Goal: Information Seeking & Learning: Learn about a topic

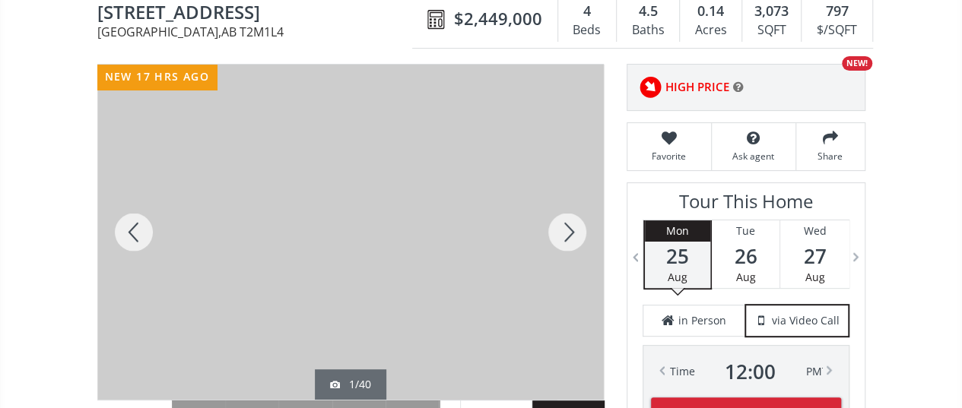
scroll to position [228, 0]
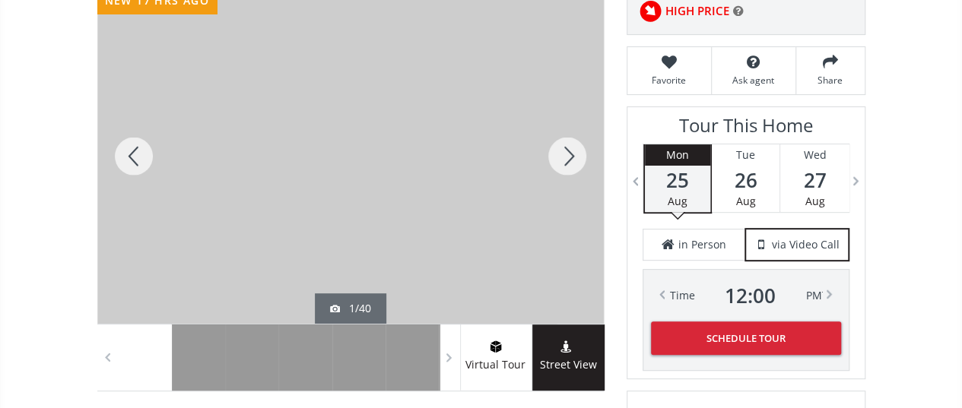
click at [557, 157] on div at bounding box center [567, 156] width 73 height 335
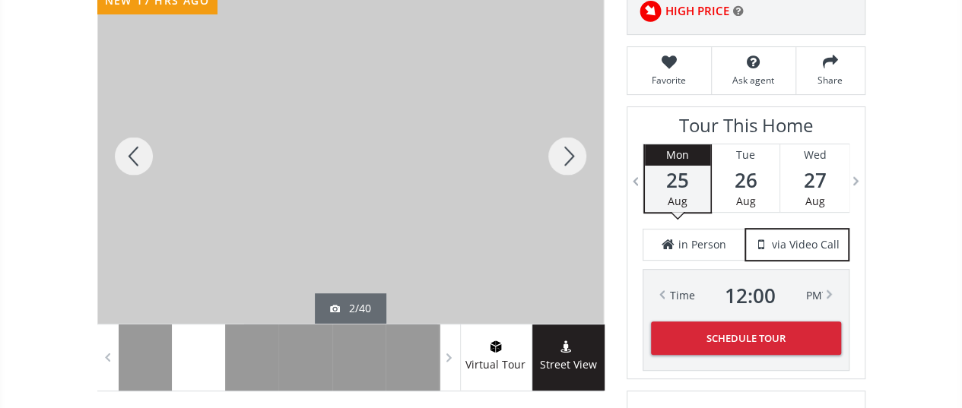
click at [132, 157] on div at bounding box center [133, 156] width 73 height 335
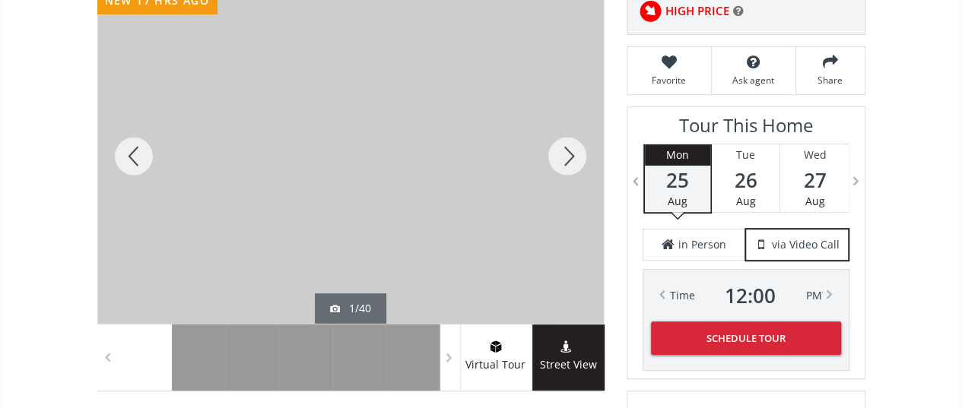
click at [573, 152] on div at bounding box center [567, 156] width 73 height 335
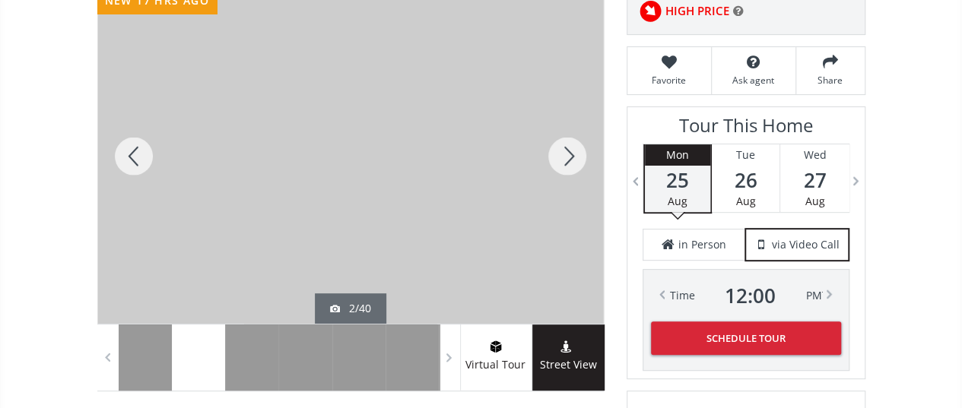
click at [573, 152] on div at bounding box center [567, 156] width 73 height 335
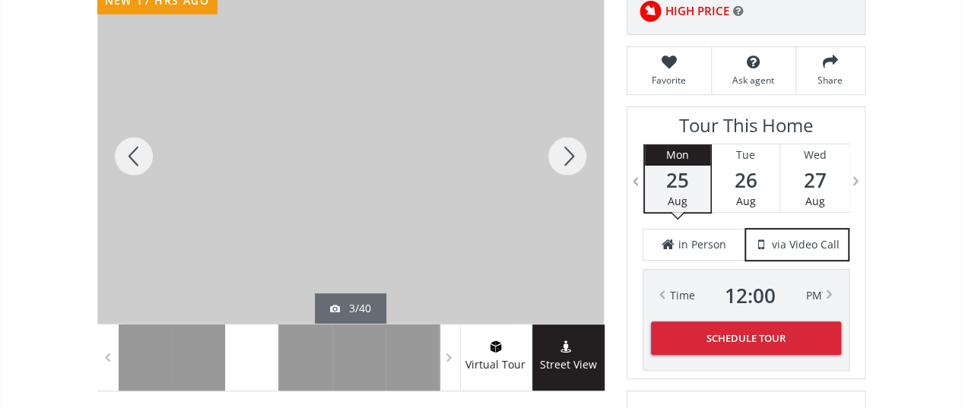
click at [573, 152] on div at bounding box center [567, 156] width 73 height 335
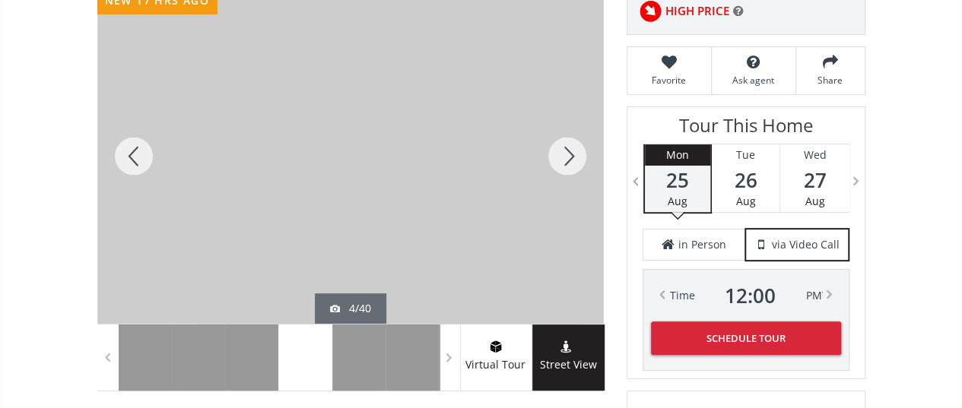
click at [573, 152] on div at bounding box center [567, 156] width 73 height 335
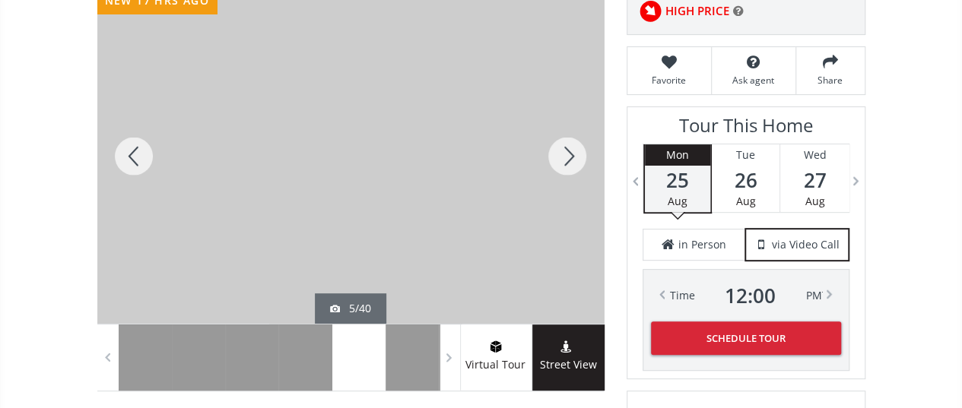
click at [573, 152] on div at bounding box center [567, 156] width 73 height 335
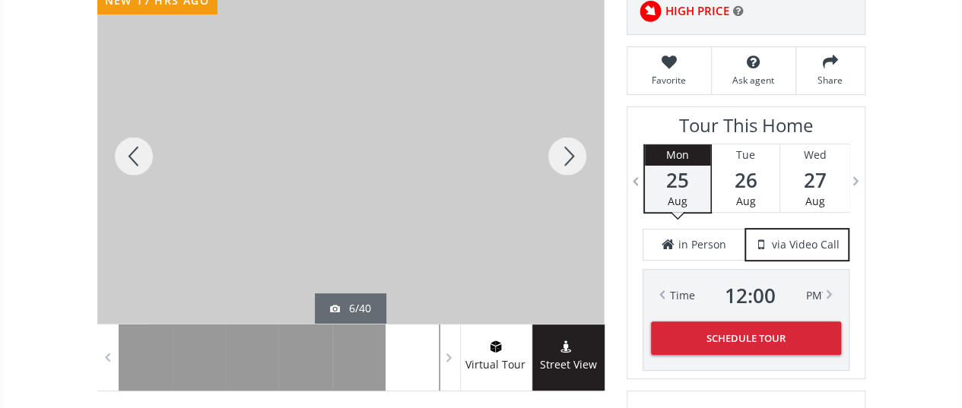
click at [139, 151] on div at bounding box center [133, 156] width 73 height 335
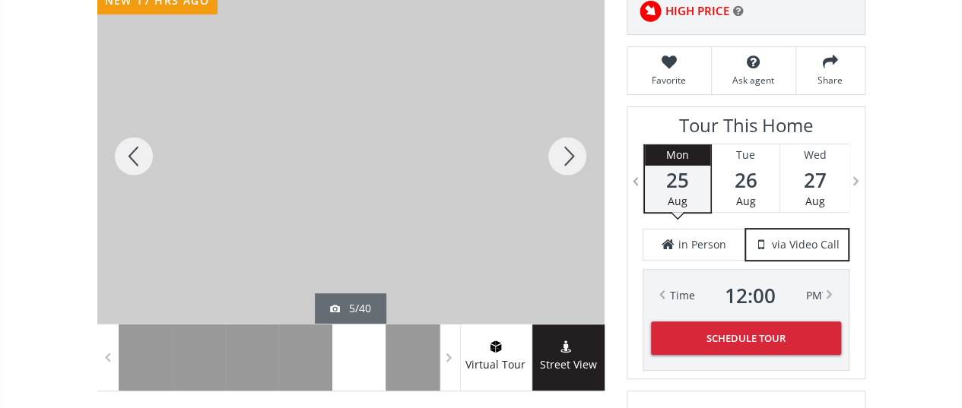
click at [563, 154] on div at bounding box center [567, 156] width 73 height 335
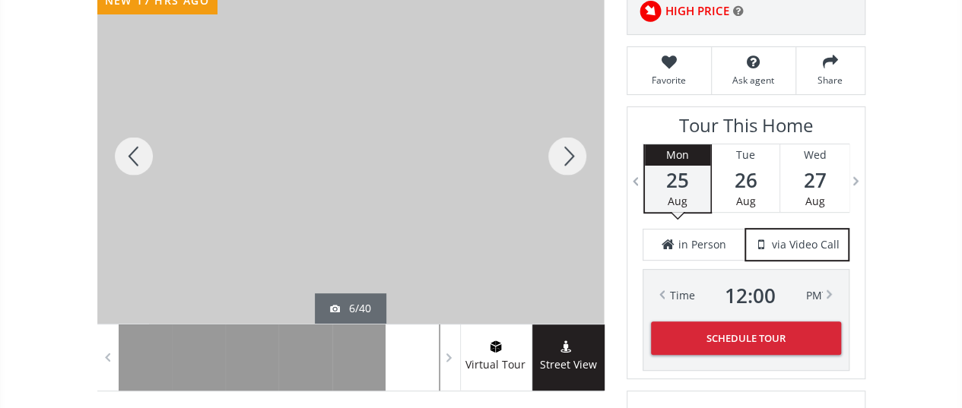
click at [563, 154] on div at bounding box center [567, 156] width 73 height 335
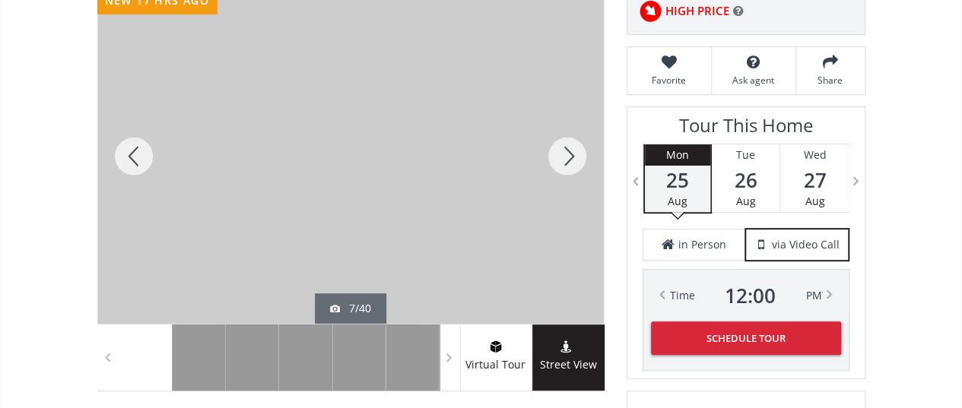
click at [563, 154] on div at bounding box center [567, 156] width 73 height 335
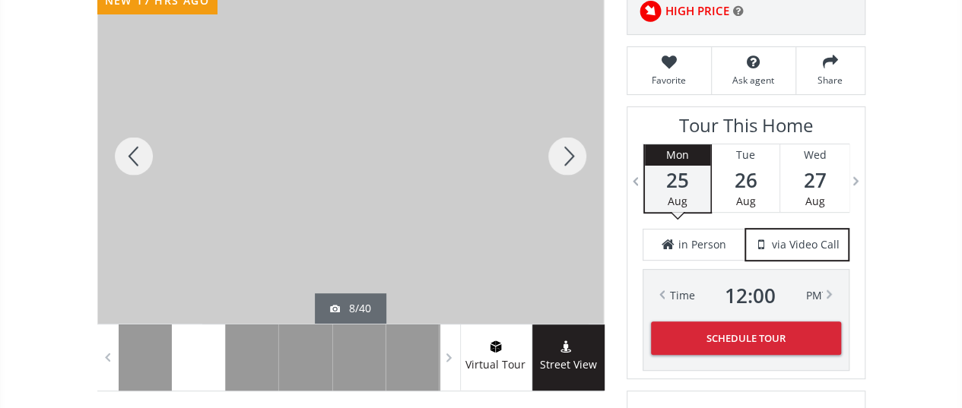
click at [563, 154] on div at bounding box center [567, 156] width 73 height 335
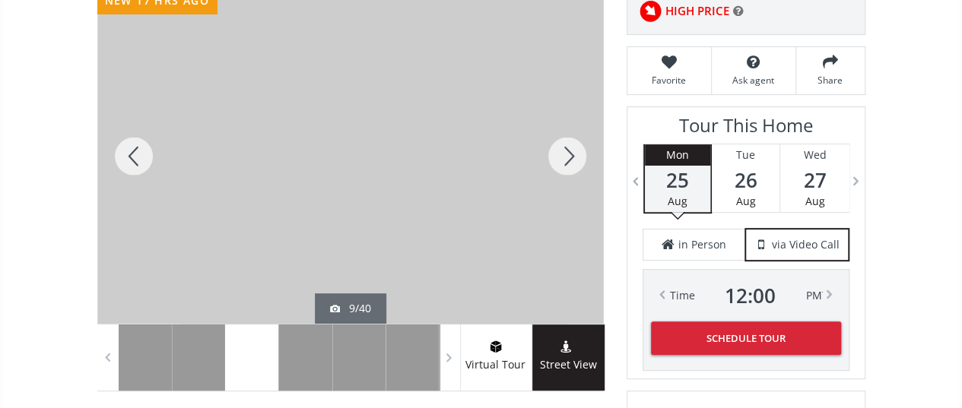
click at [563, 154] on div at bounding box center [567, 156] width 73 height 335
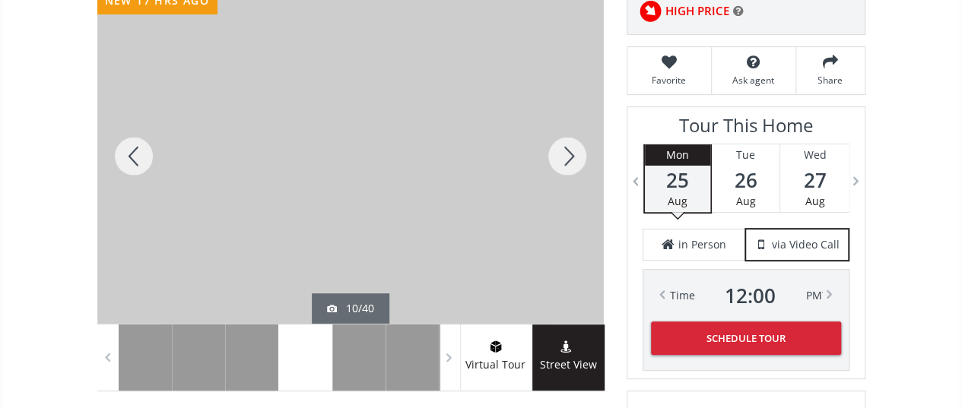
click at [563, 154] on div at bounding box center [567, 156] width 73 height 335
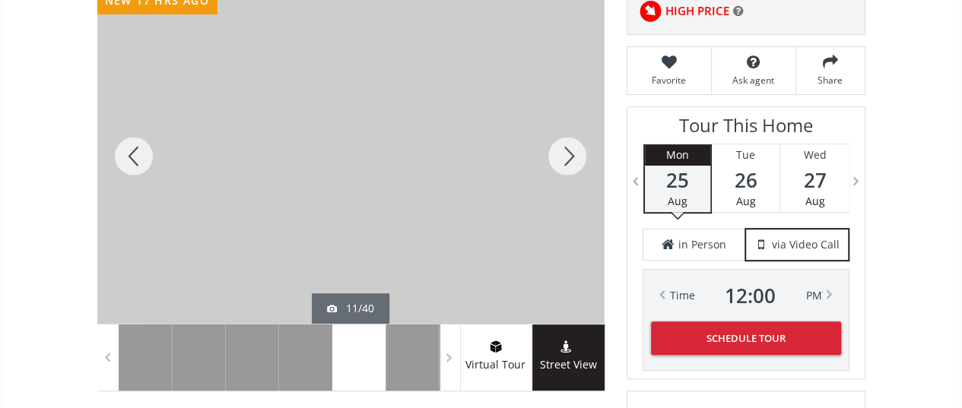
click at [137, 153] on div at bounding box center [133, 156] width 73 height 335
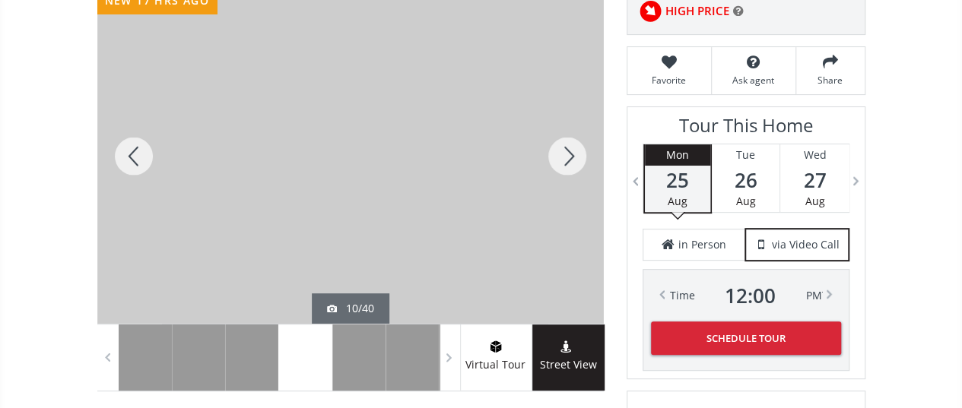
click at [561, 159] on div at bounding box center [567, 156] width 73 height 335
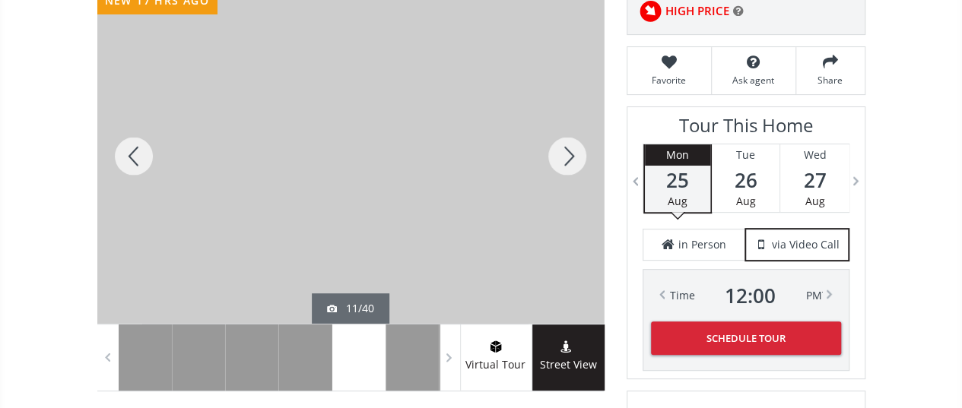
click at [135, 148] on div at bounding box center [133, 156] width 73 height 335
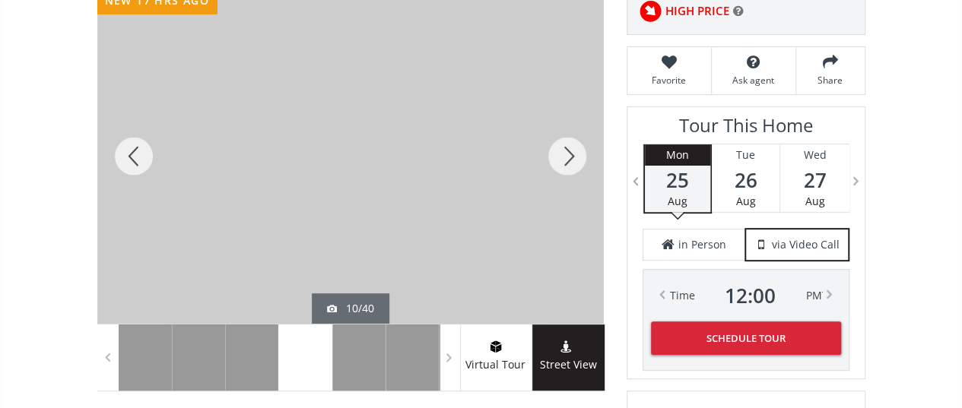
click at [566, 147] on div at bounding box center [567, 156] width 73 height 335
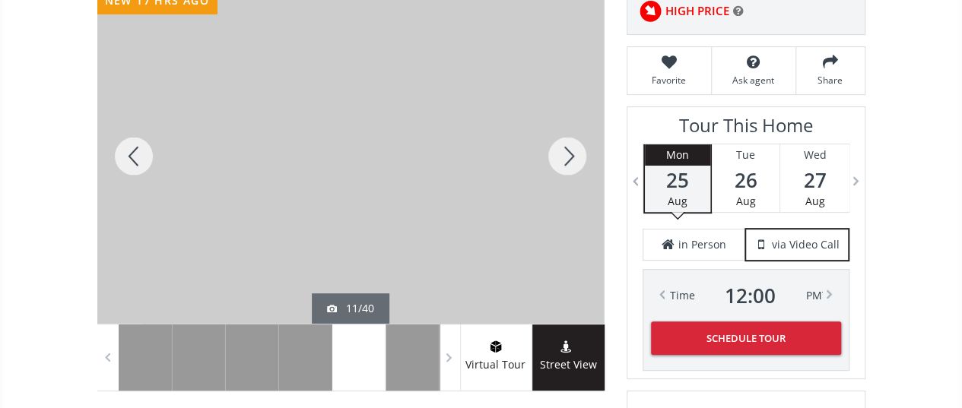
click at [566, 147] on div at bounding box center [567, 156] width 73 height 335
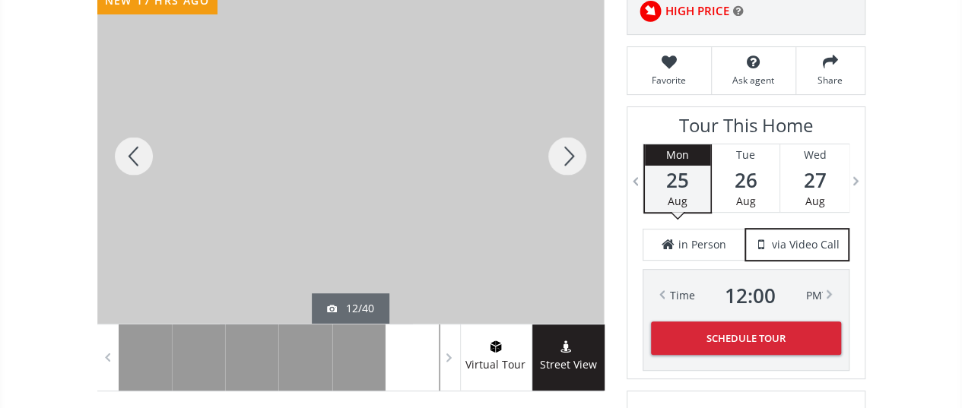
click at [566, 147] on div at bounding box center [567, 156] width 73 height 335
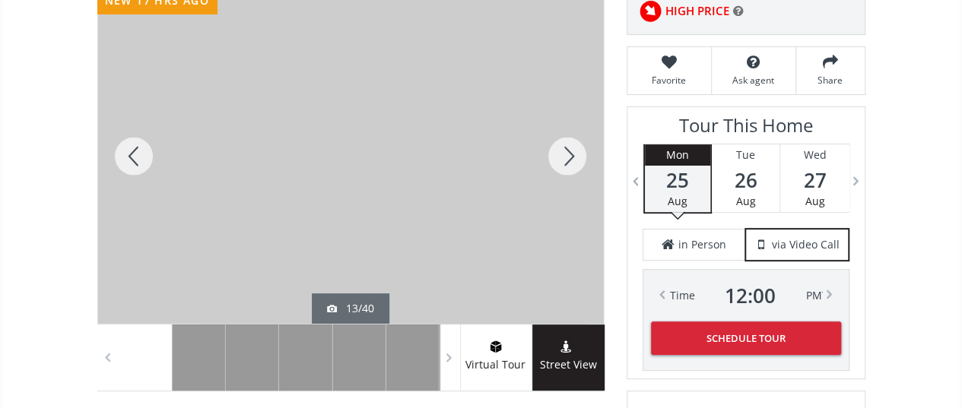
click at [569, 162] on div at bounding box center [567, 156] width 73 height 335
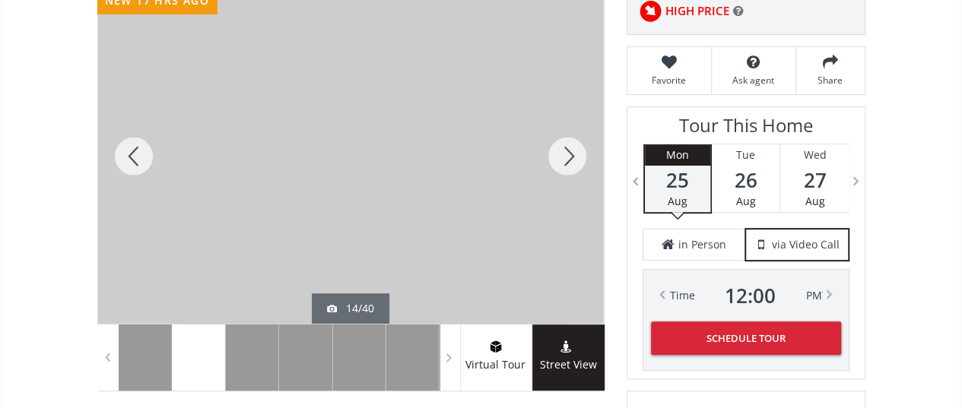
click at [148, 144] on div at bounding box center [133, 156] width 73 height 335
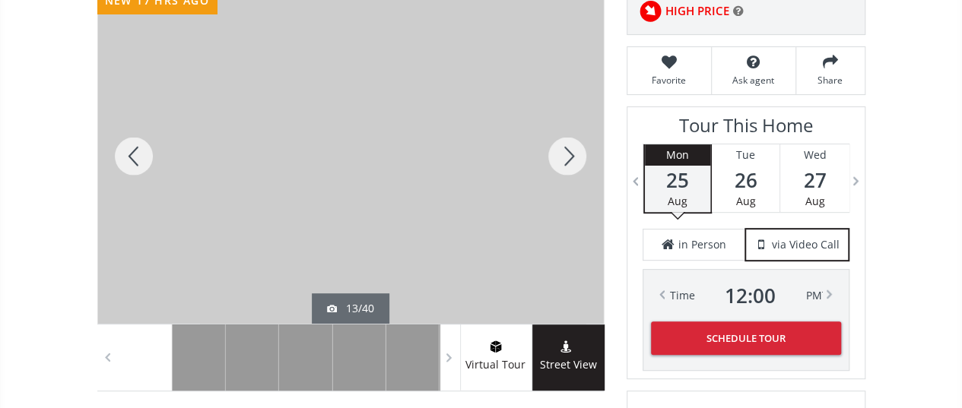
click at [573, 155] on div at bounding box center [567, 156] width 73 height 335
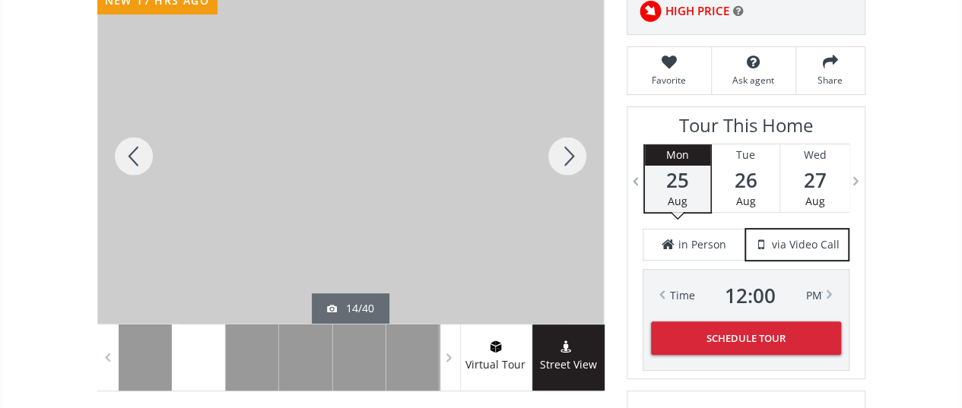
click at [573, 154] on div at bounding box center [567, 156] width 73 height 335
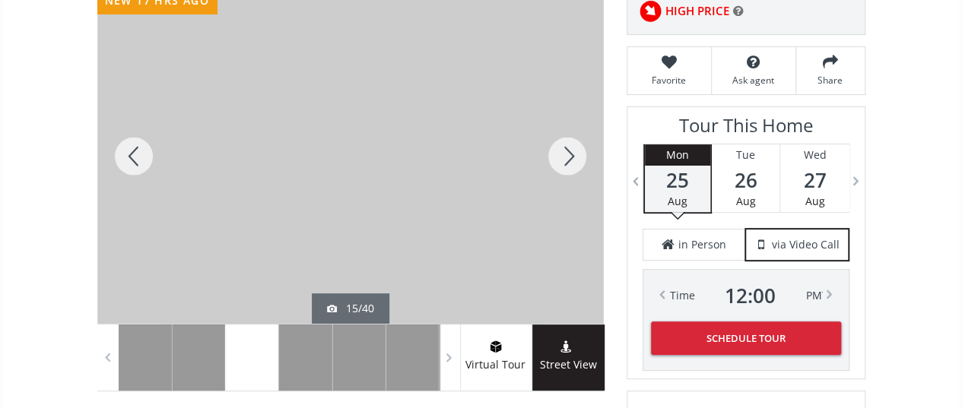
click at [573, 154] on div at bounding box center [567, 156] width 73 height 335
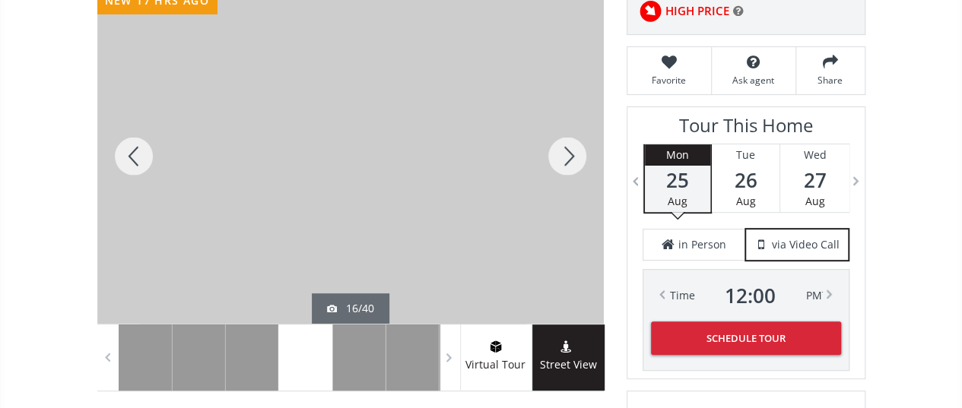
click at [573, 154] on div at bounding box center [567, 156] width 73 height 335
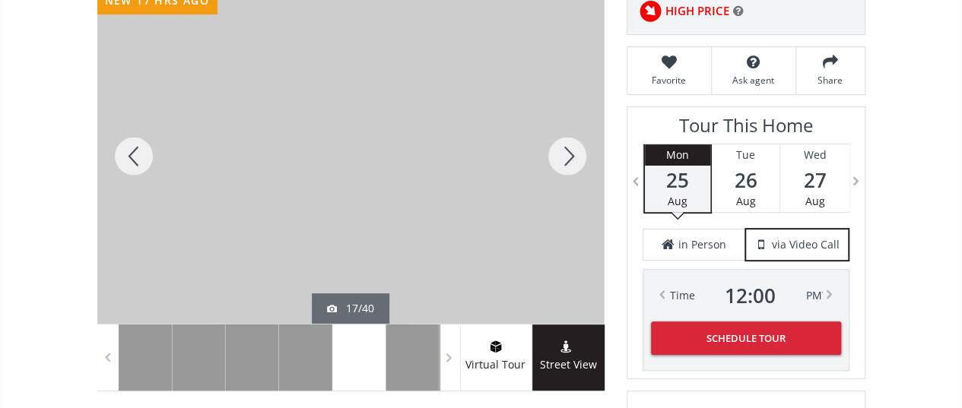
click at [573, 154] on div at bounding box center [567, 156] width 73 height 335
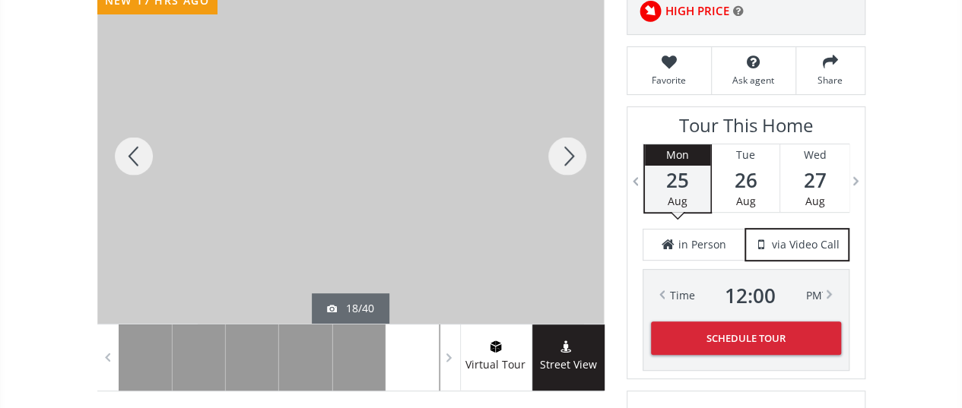
click at [573, 154] on div at bounding box center [567, 156] width 73 height 335
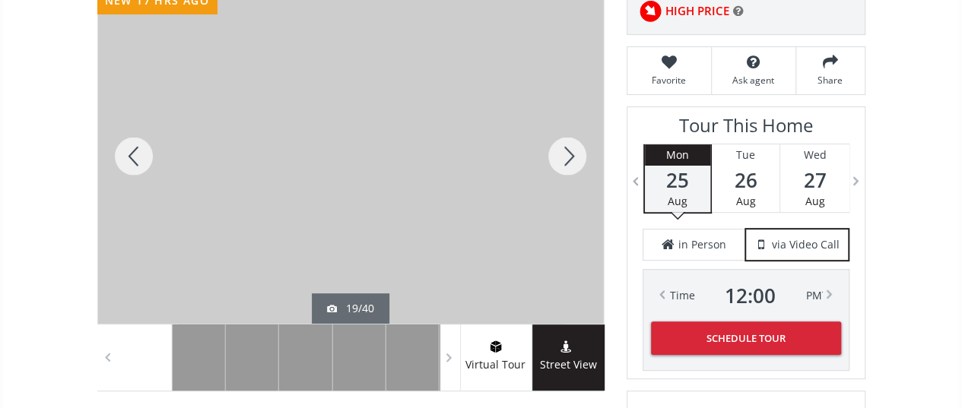
click at [565, 151] on div at bounding box center [567, 156] width 73 height 335
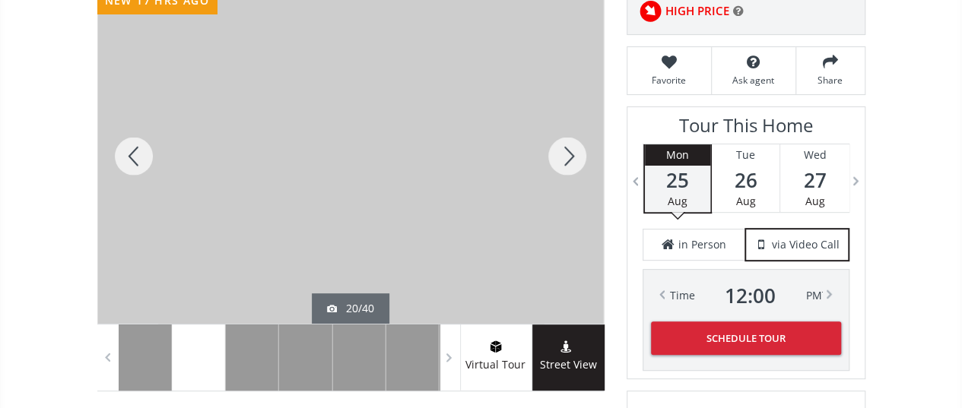
click at [141, 150] on div at bounding box center [133, 156] width 73 height 335
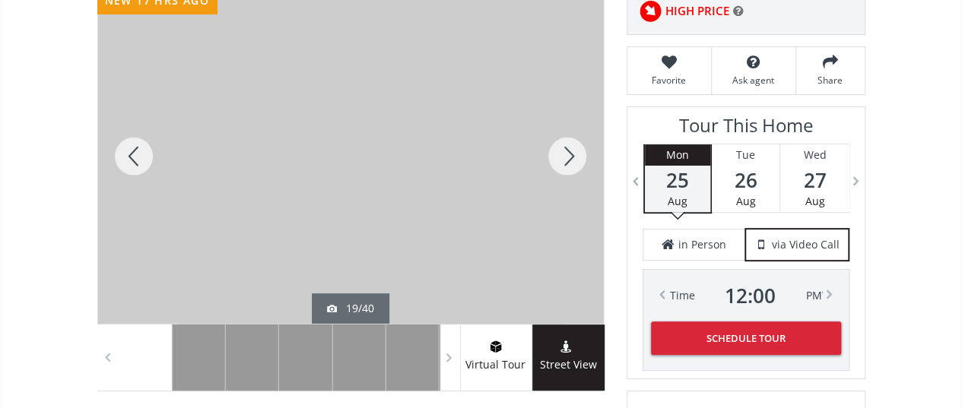
click at [551, 145] on div at bounding box center [567, 156] width 73 height 335
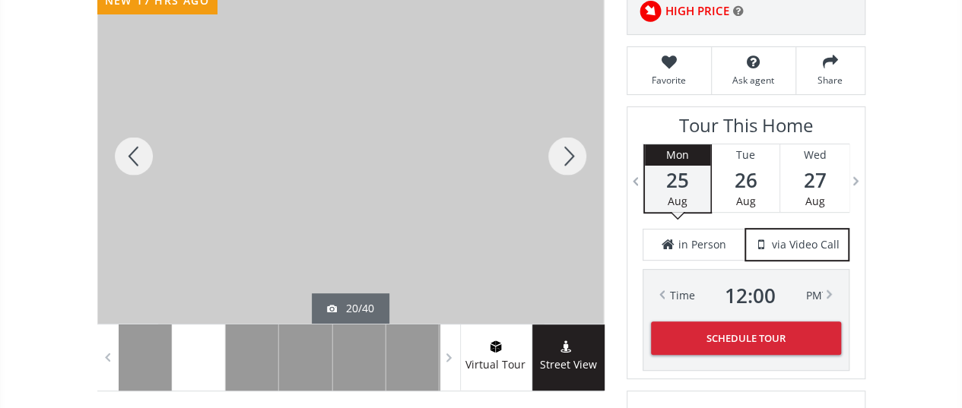
click at [551, 145] on div at bounding box center [567, 156] width 73 height 335
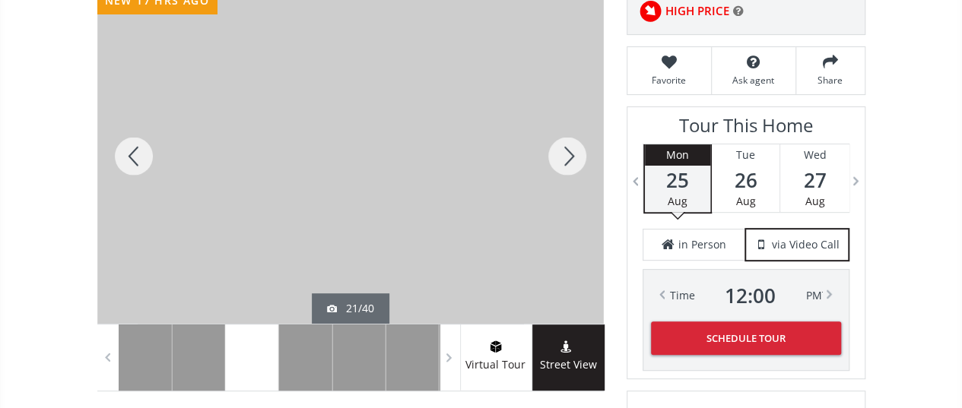
click at [551, 145] on div at bounding box center [567, 156] width 73 height 335
